Goal: Connect with others: Connect with other users

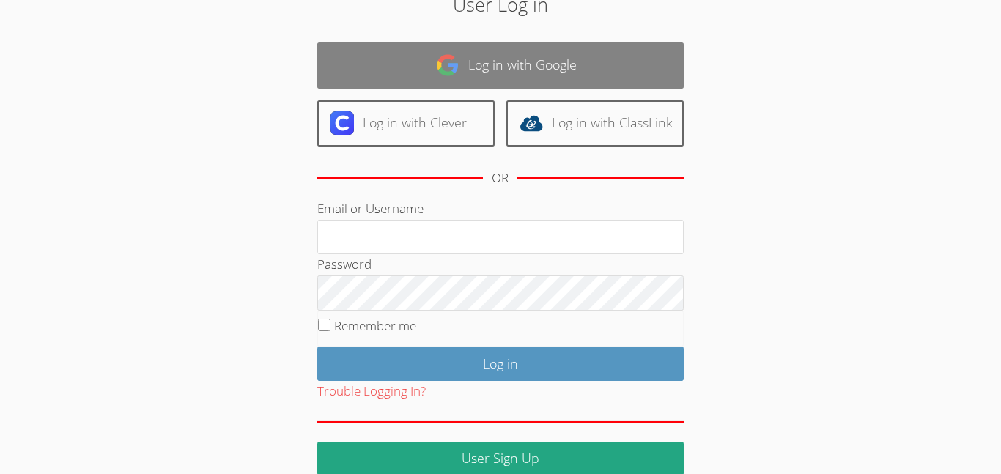
scroll to position [98, 0]
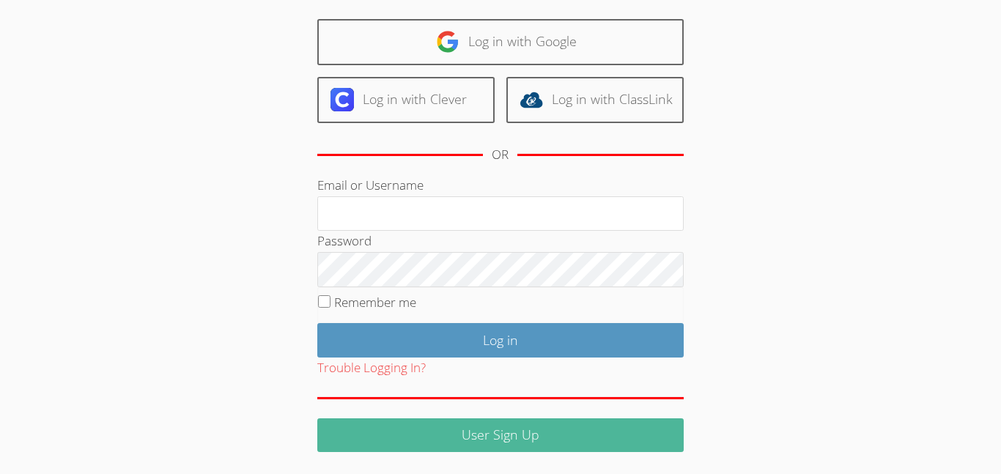
click at [506, 432] on link "User Sign Up" at bounding box center [500, 435] width 366 height 34
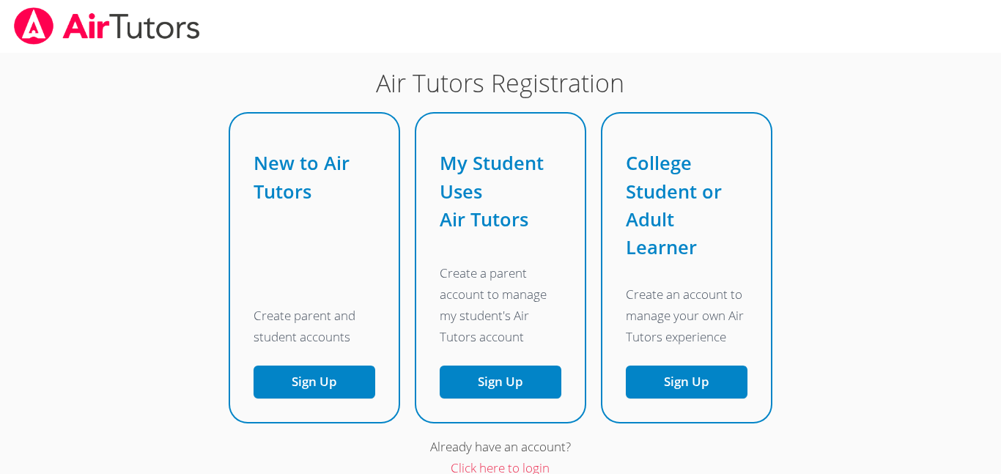
scroll to position [77, 0]
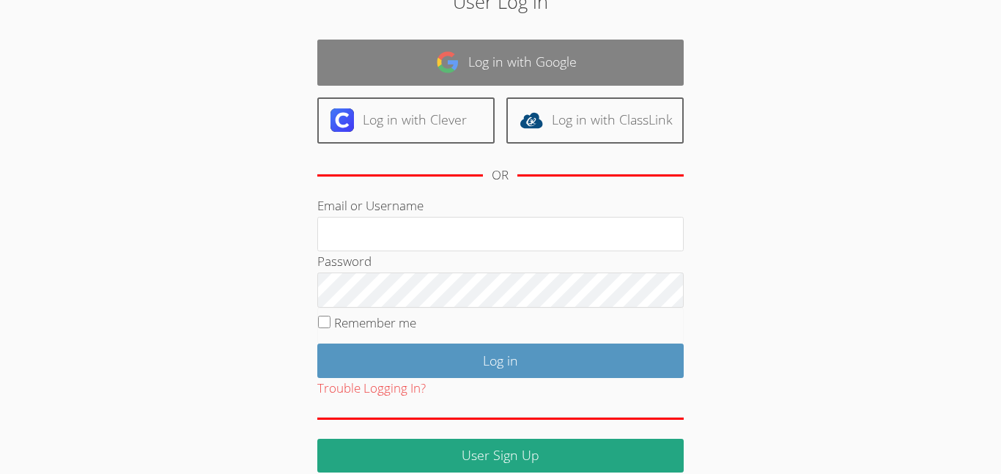
click at [392, 82] on link "Log in with Google" at bounding box center [500, 63] width 366 height 46
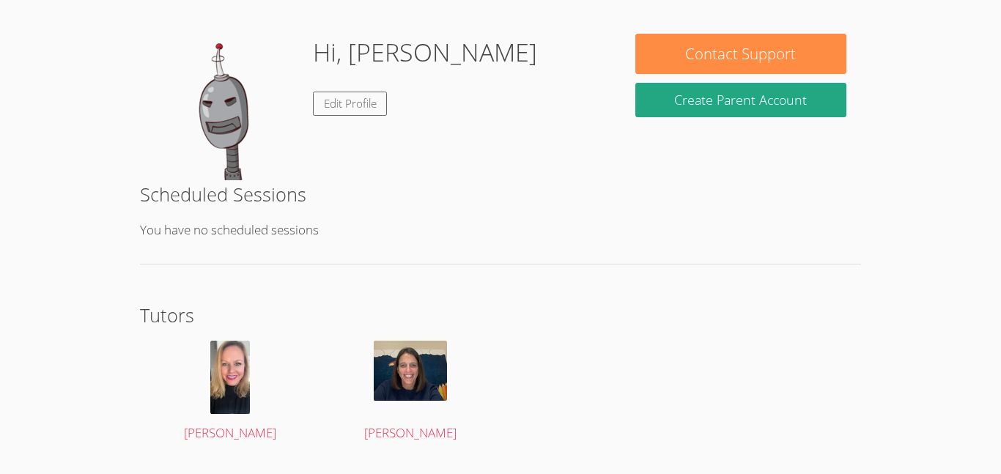
scroll to position [241, 0]
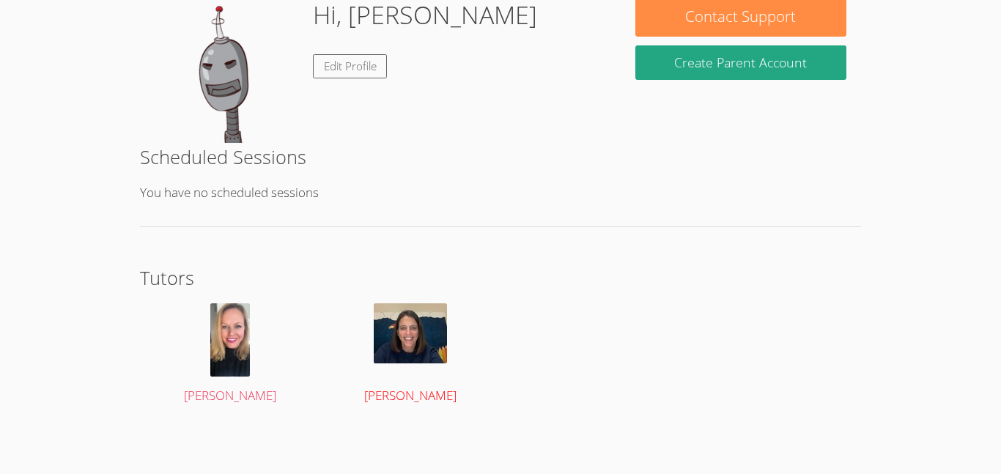
click at [422, 332] on img at bounding box center [410, 333] width 73 height 60
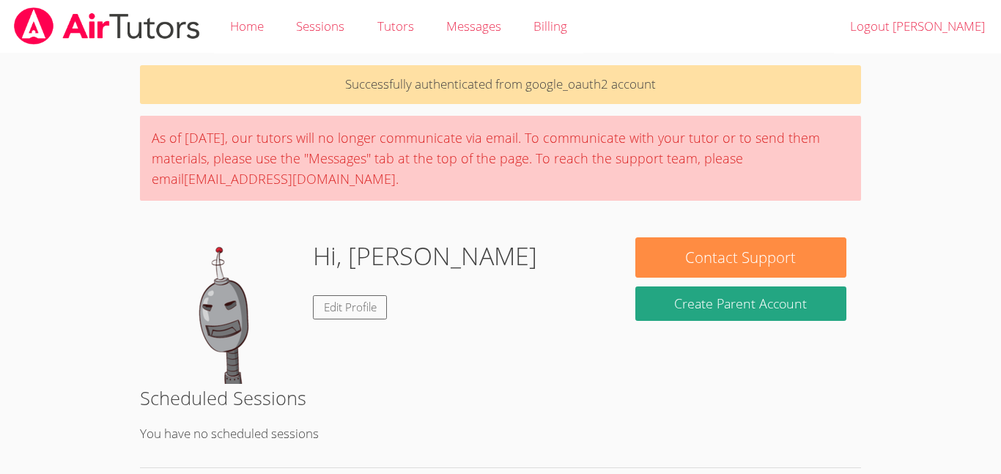
scroll to position [241, 0]
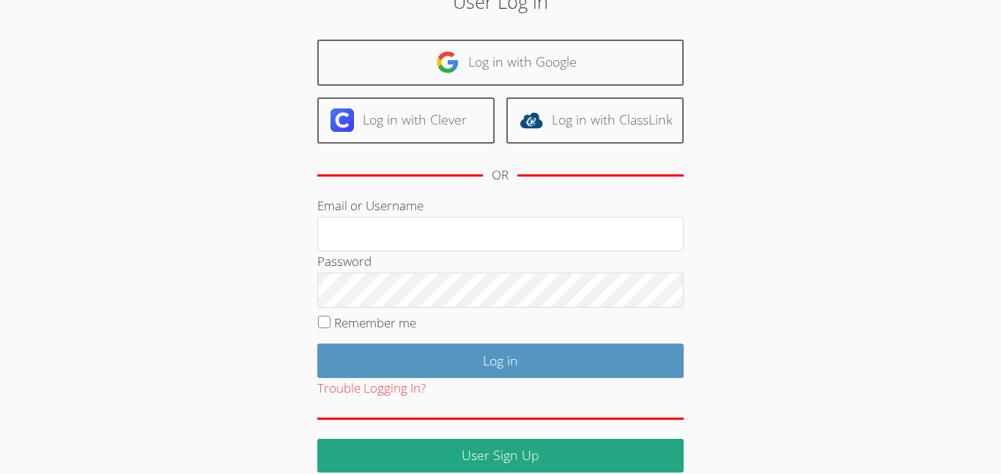
scroll to position [77, 0]
